Goal: Information Seeking & Learning: Learn about a topic

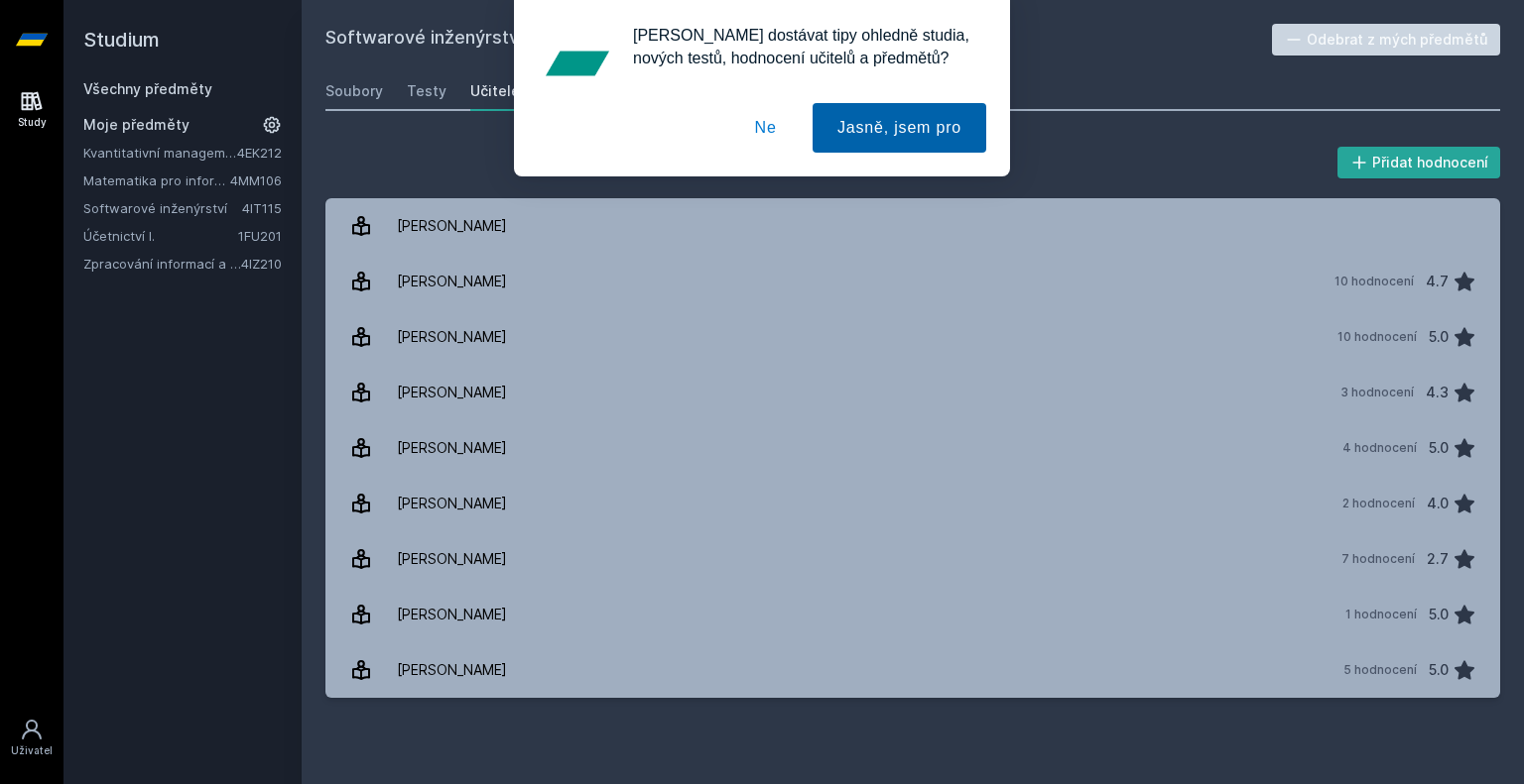
click at [836, 144] on button "Jasně, jsem pro" at bounding box center [899, 128] width 173 height 50
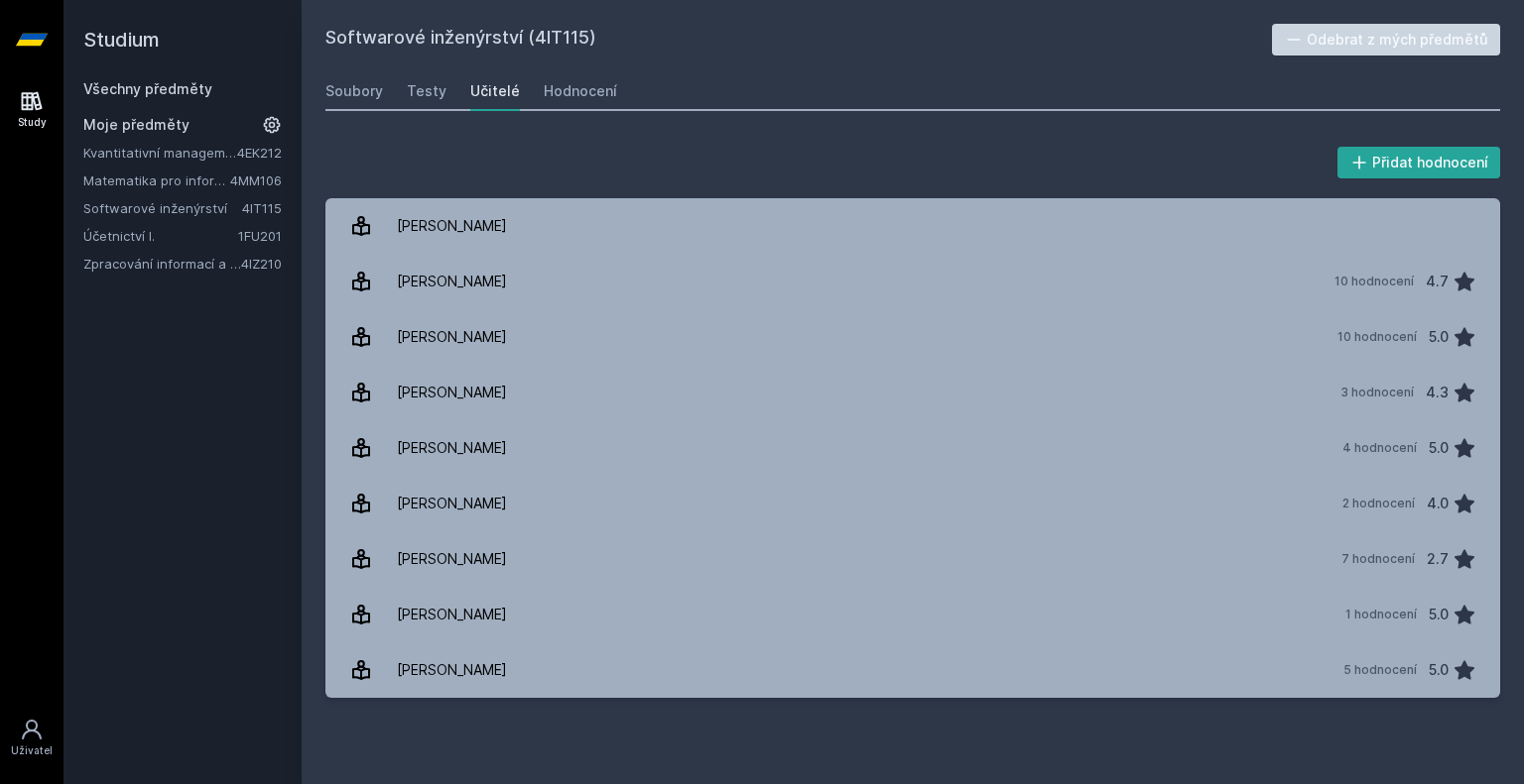
click at [188, 175] on link "Matematika pro informatiky" at bounding box center [157, 180] width 147 height 20
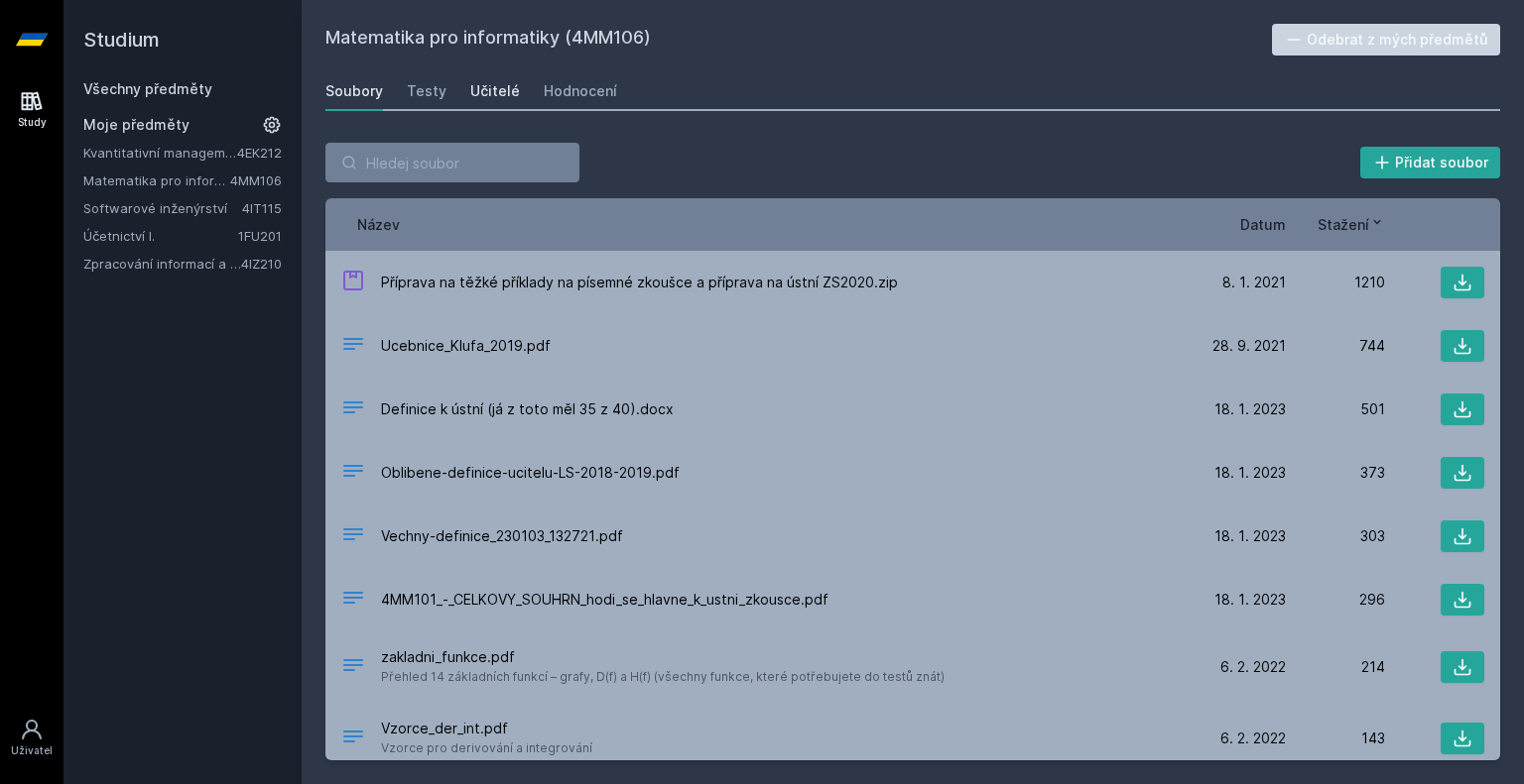
click at [489, 91] on div "Učitelé" at bounding box center [495, 92] width 50 height 20
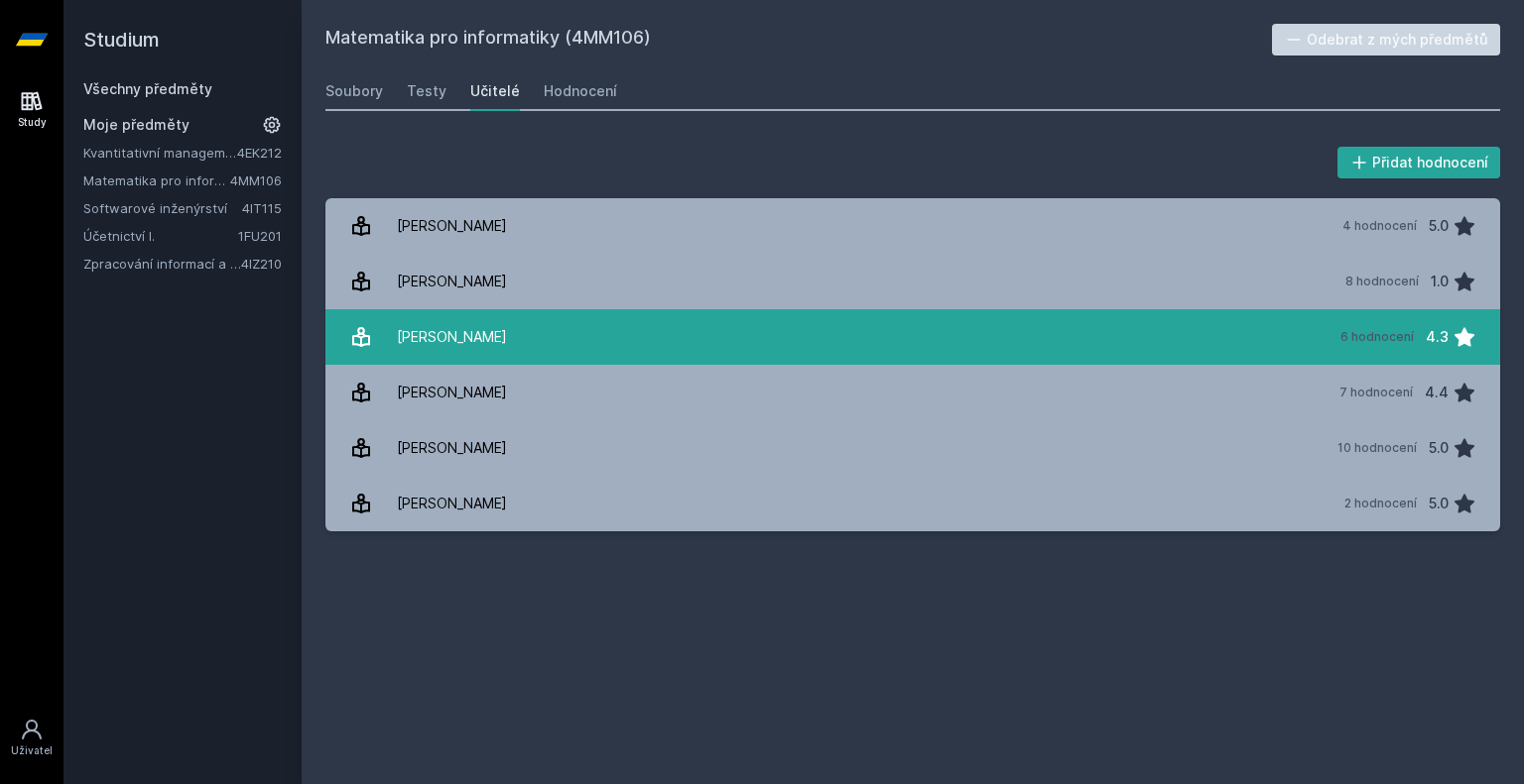
click at [564, 350] on link "[PERSON_NAME] 6 hodnocení 4.3" at bounding box center [913, 337] width 1175 height 56
